Goal: Information Seeking & Learning: Learn about a topic

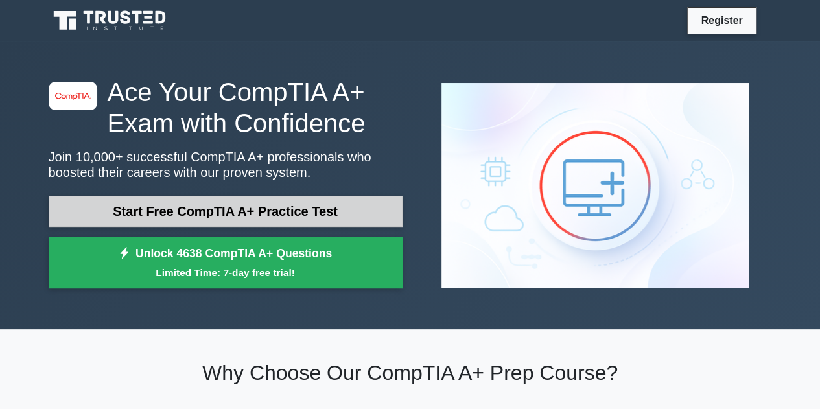
click at [354, 203] on link "Start Free CompTIA A+ Practice Test" at bounding box center [226, 211] width 354 height 31
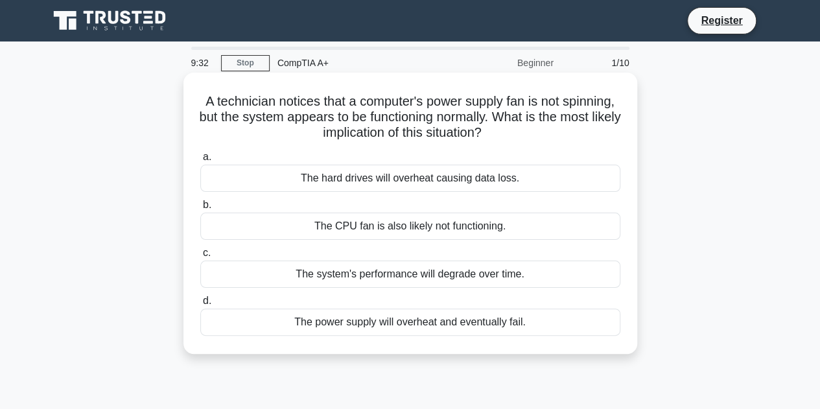
click at [499, 327] on div "The power supply will overheat and eventually fail." at bounding box center [410, 321] width 420 height 27
click at [200, 305] on input "d. The power supply will overheat and eventually fail." at bounding box center [200, 301] width 0 height 8
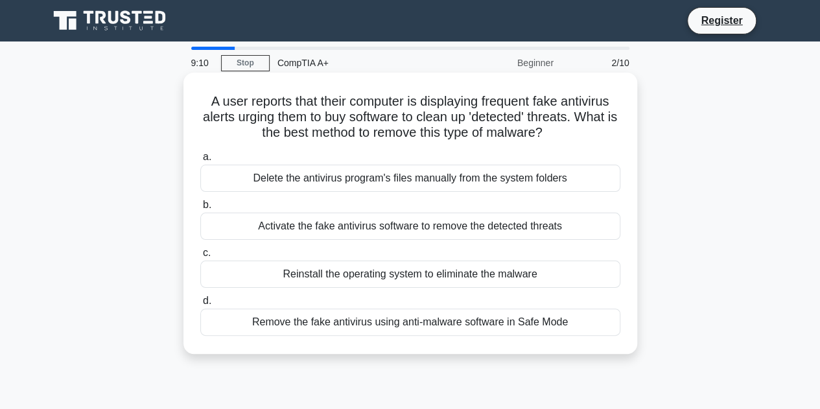
click at [516, 325] on div "Remove the fake antivirus using anti-malware software in Safe Mode" at bounding box center [410, 321] width 420 height 27
click at [200, 305] on input "d. Remove the fake antivirus using anti-malware software in Safe Mode" at bounding box center [200, 301] width 0 height 8
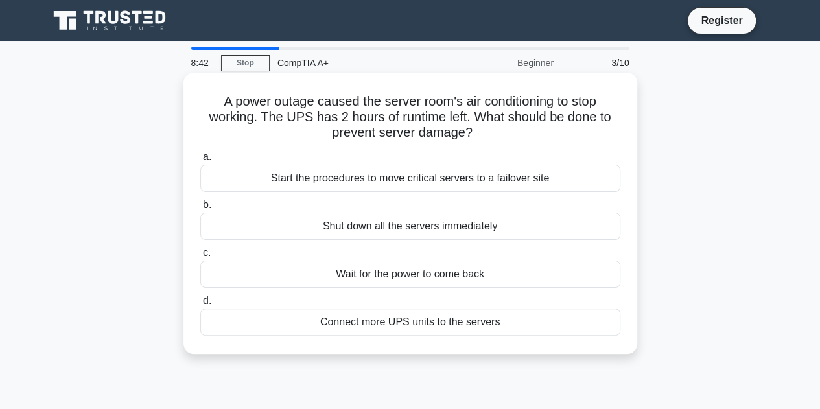
click at [588, 181] on div "Start the procedures to move critical servers to a failover site" at bounding box center [410, 178] width 420 height 27
click at [200, 161] on input "a. Start the procedures to move critical servers to a failover site" at bounding box center [200, 157] width 0 height 8
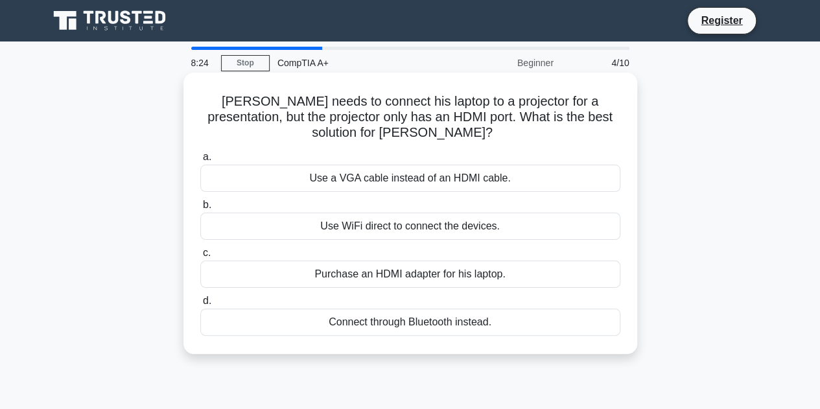
click at [567, 273] on div "Purchase an HDMI adapter for his laptop." at bounding box center [410, 274] width 420 height 27
click at [200, 257] on input "c. Purchase an HDMI adapter for his laptop." at bounding box center [200, 253] width 0 height 8
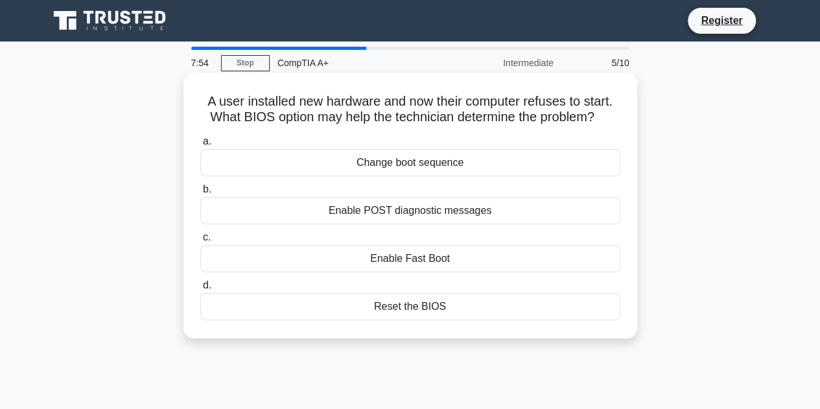
click at [386, 315] on div "Reset the BIOS" at bounding box center [410, 306] width 420 height 27
click at [200, 290] on input "d. Reset the BIOS" at bounding box center [200, 285] width 0 height 8
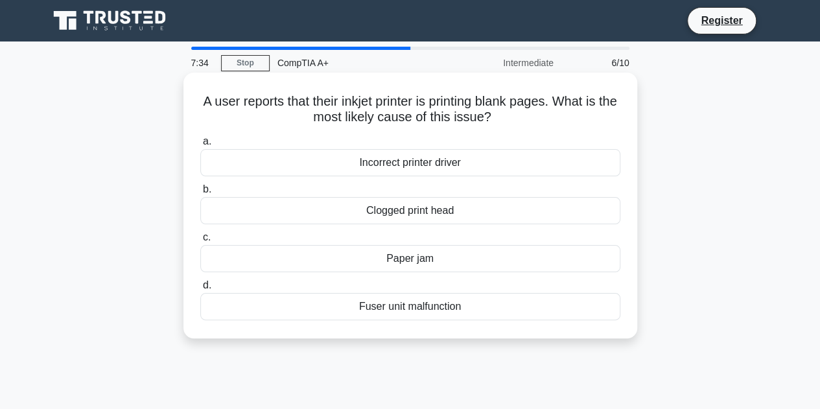
click at [596, 215] on div "Clogged print head" at bounding box center [410, 210] width 420 height 27
click at [200, 194] on input "b. Clogged print head" at bounding box center [200, 189] width 0 height 8
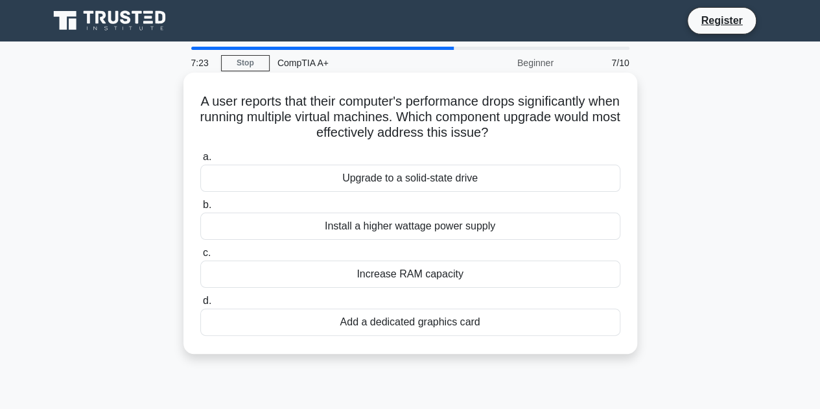
click at [598, 275] on div "Increase RAM capacity" at bounding box center [410, 274] width 420 height 27
click at [200, 257] on input "c. Increase RAM capacity" at bounding box center [200, 253] width 0 height 8
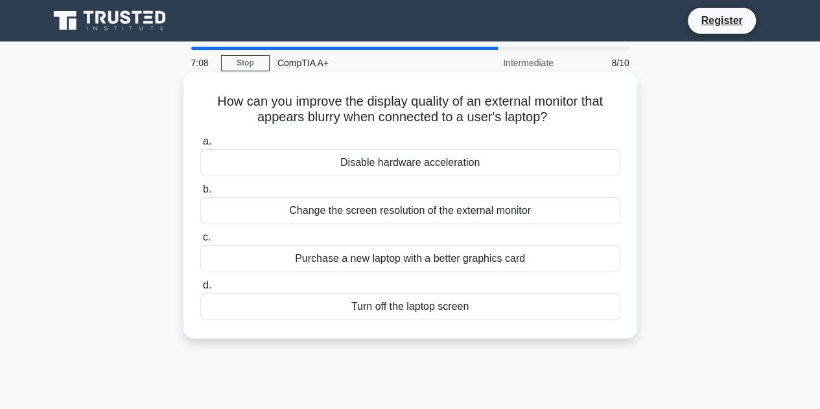
click at [599, 216] on div "Change the screen resolution of the external monitor" at bounding box center [410, 210] width 420 height 27
click at [200, 194] on input "b. Change the screen resolution of the external monitor" at bounding box center [200, 189] width 0 height 8
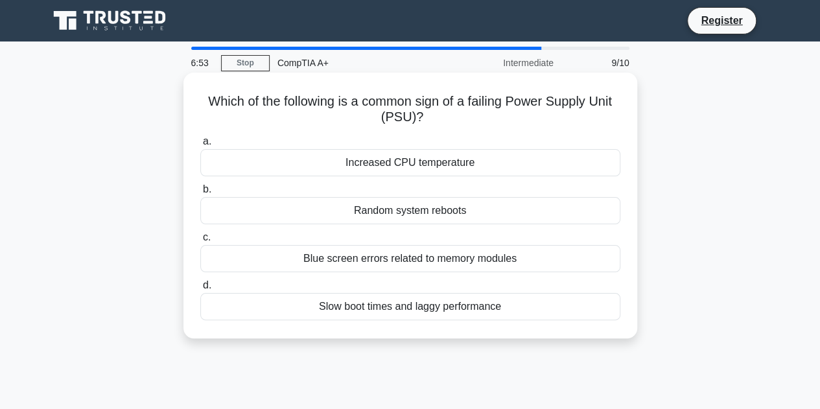
click at [583, 215] on div "Random system reboots" at bounding box center [410, 210] width 420 height 27
click at [200, 194] on input "b. Random system reboots" at bounding box center [200, 189] width 0 height 8
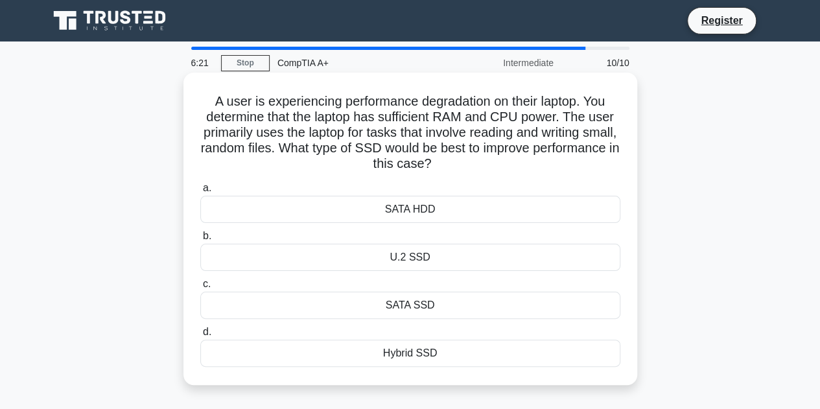
click at [546, 305] on div "SATA SSD" at bounding box center [410, 305] width 420 height 27
click at [200, 288] on input "c. SATA SSD" at bounding box center [200, 284] width 0 height 8
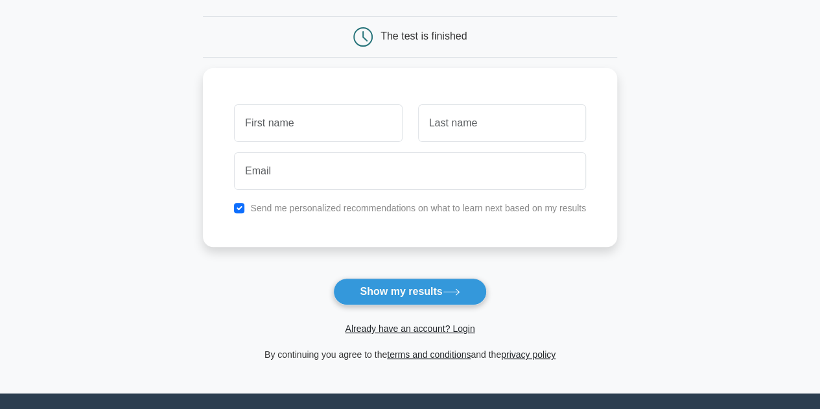
scroll to position [130, 0]
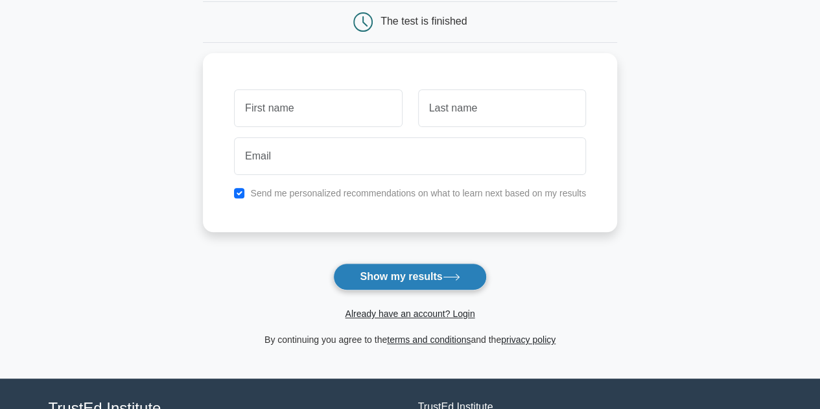
click at [444, 275] on button "Show my results" at bounding box center [409, 276] width 153 height 27
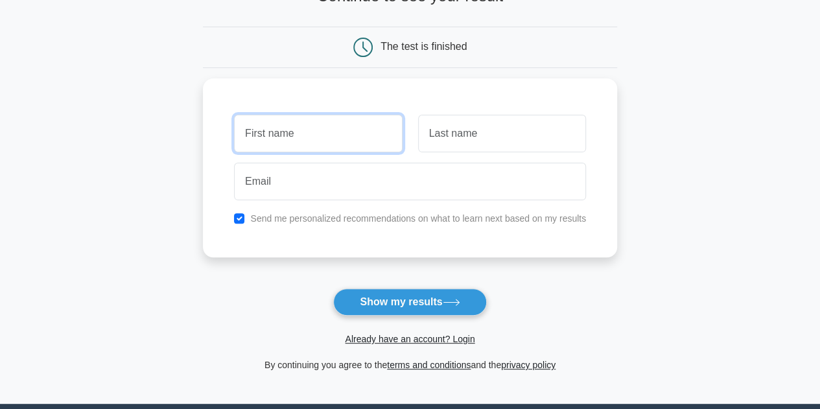
scroll to position [0, 0]
